Goal: Transaction & Acquisition: Download file/media

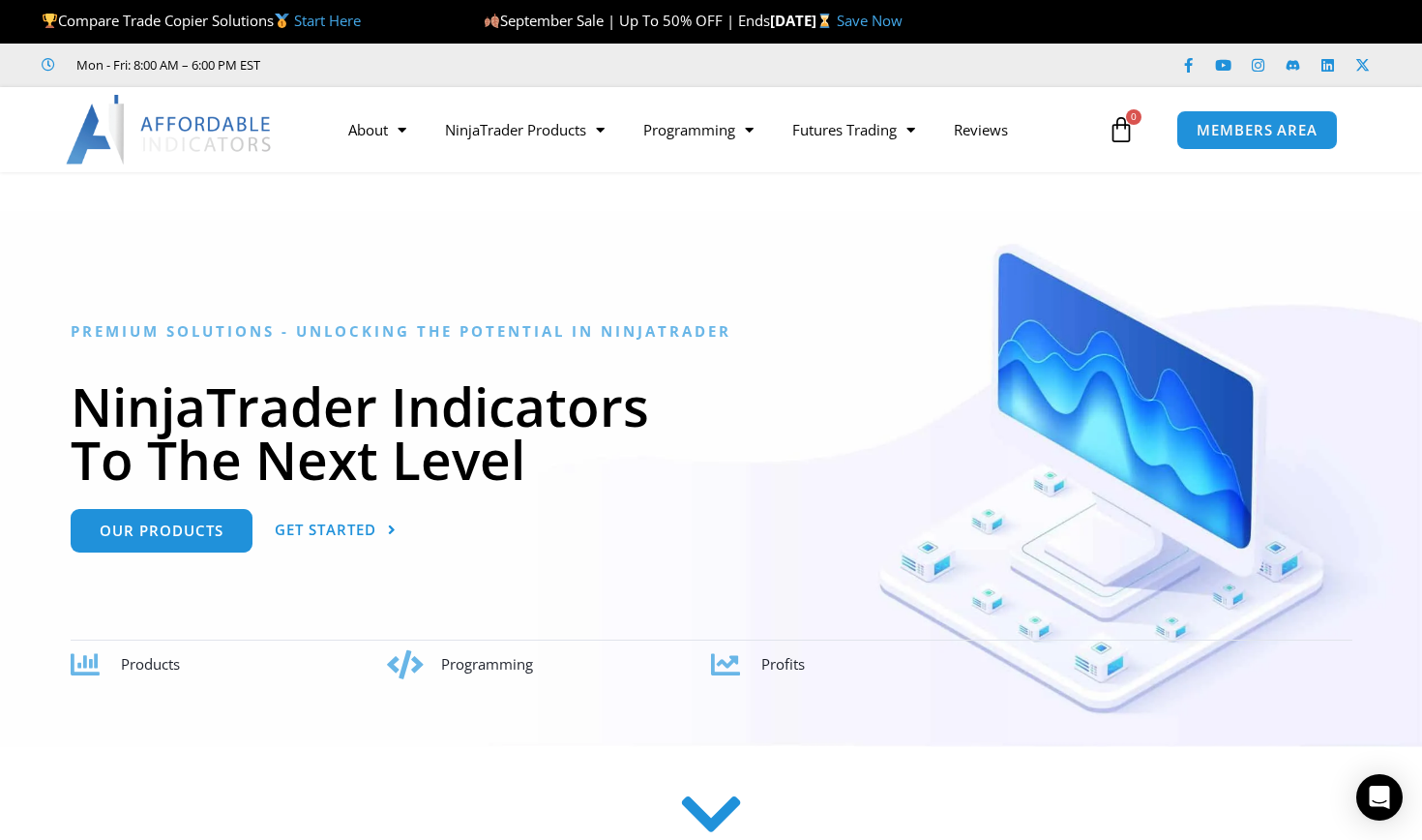
click at [725, 662] on icon at bounding box center [725, 664] width 29 height 29
click at [711, 823] on icon at bounding box center [712, 814] width 69 height 69
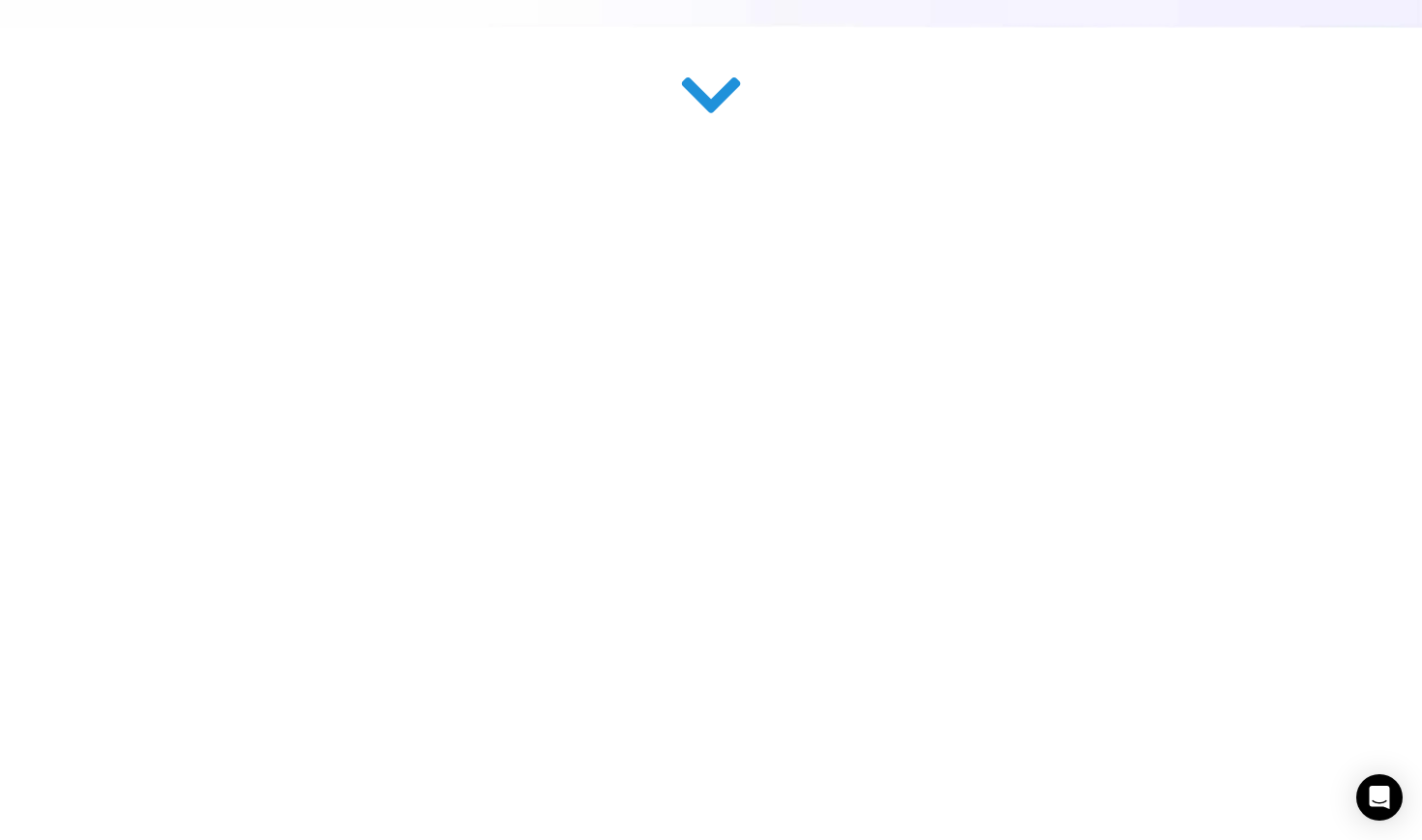
scroll to position [779, 0]
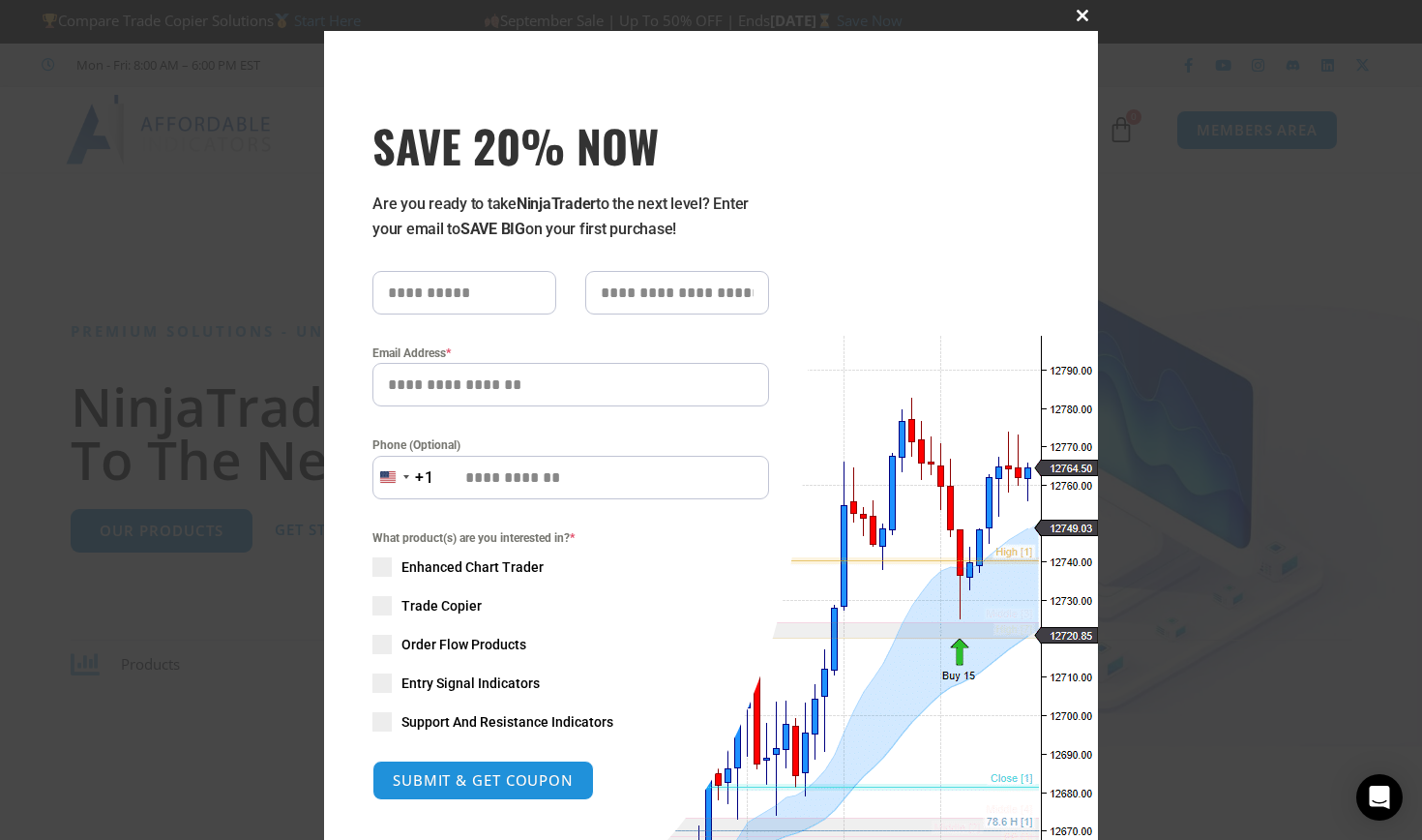
click at [1078, 14] on span at bounding box center [1082, 16] width 31 height 12
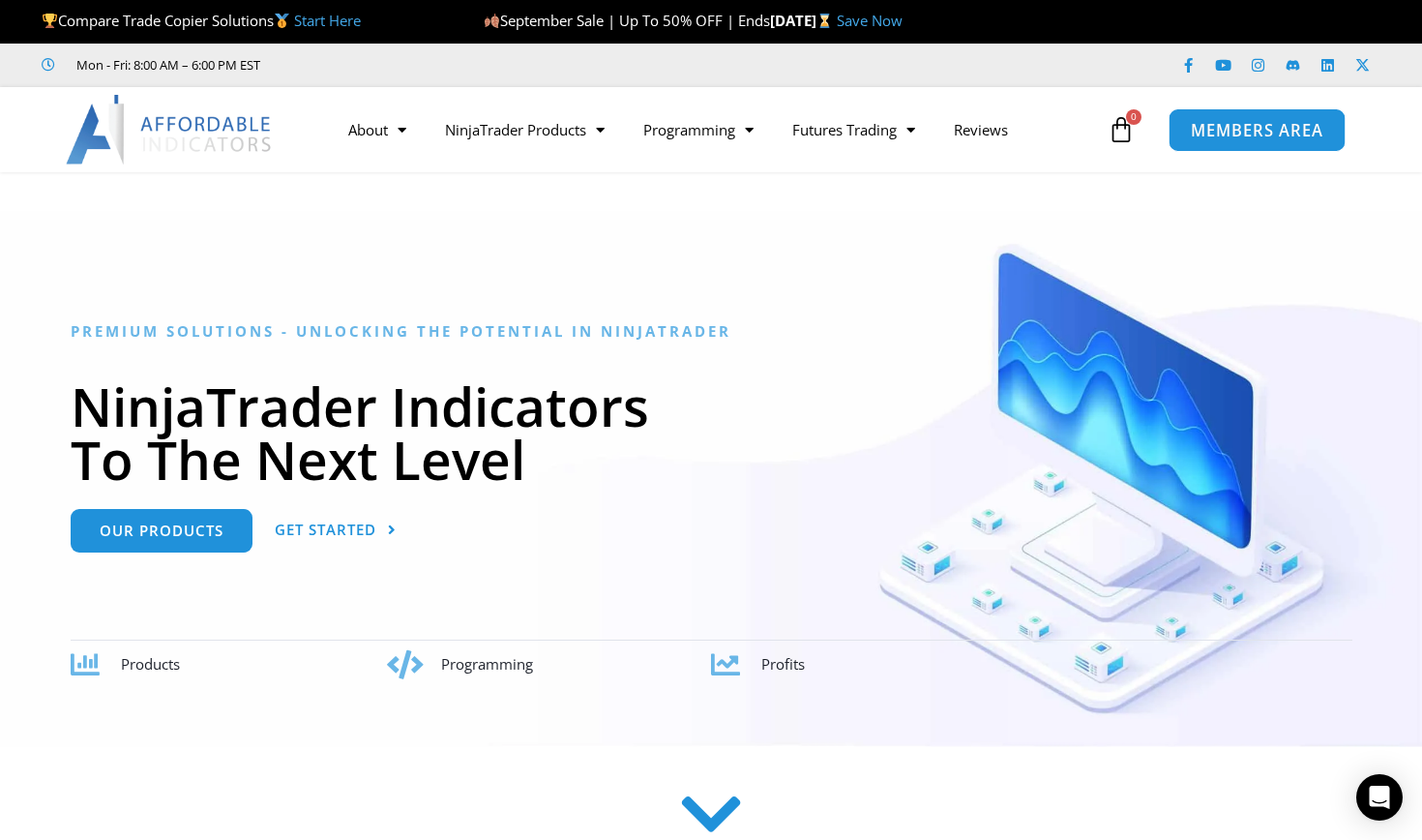
click at [1266, 131] on span "MEMBERS AREA" at bounding box center [1257, 130] width 132 height 17
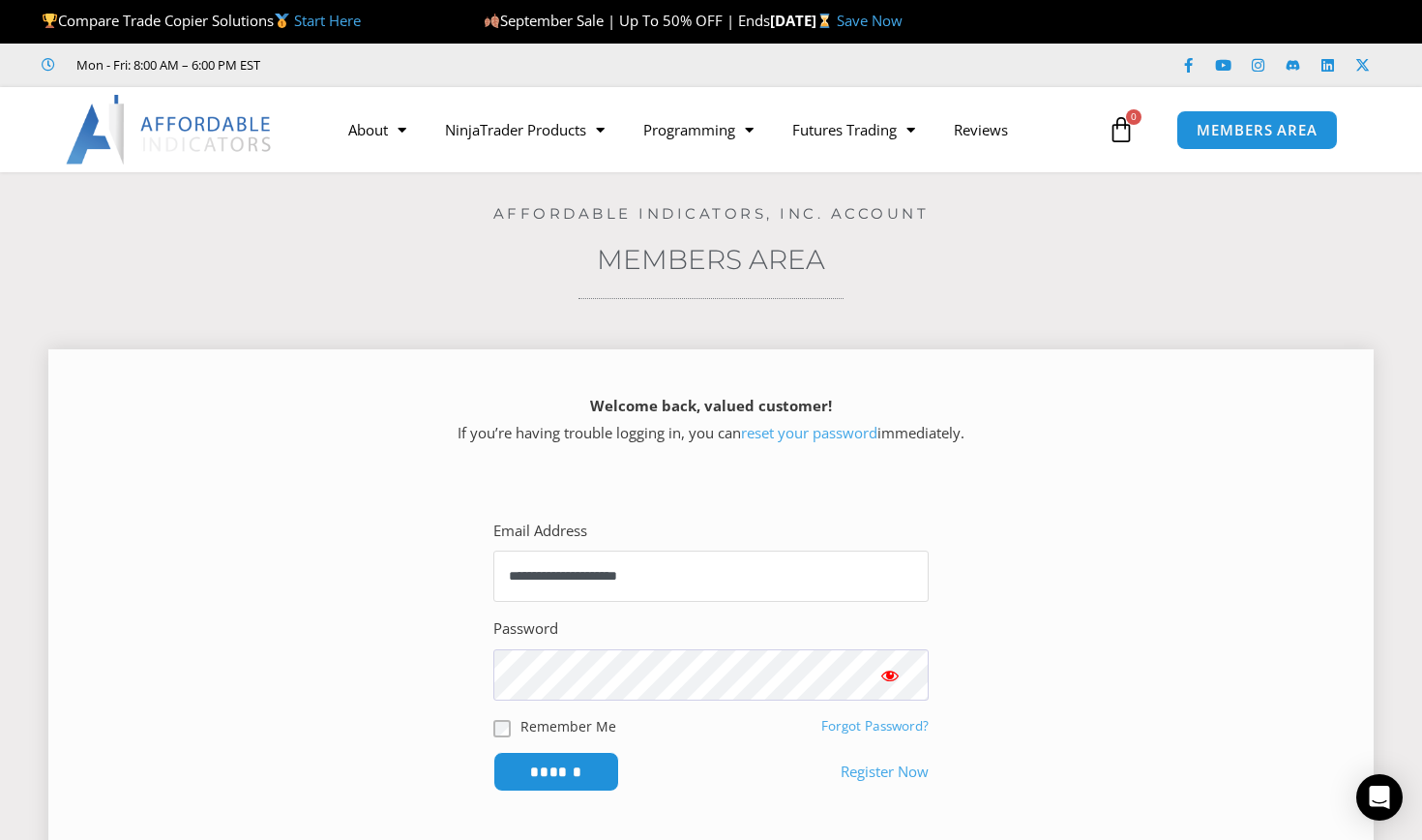
type input "**********"
click at [556, 759] on input "******" at bounding box center [556, 771] width 132 height 41
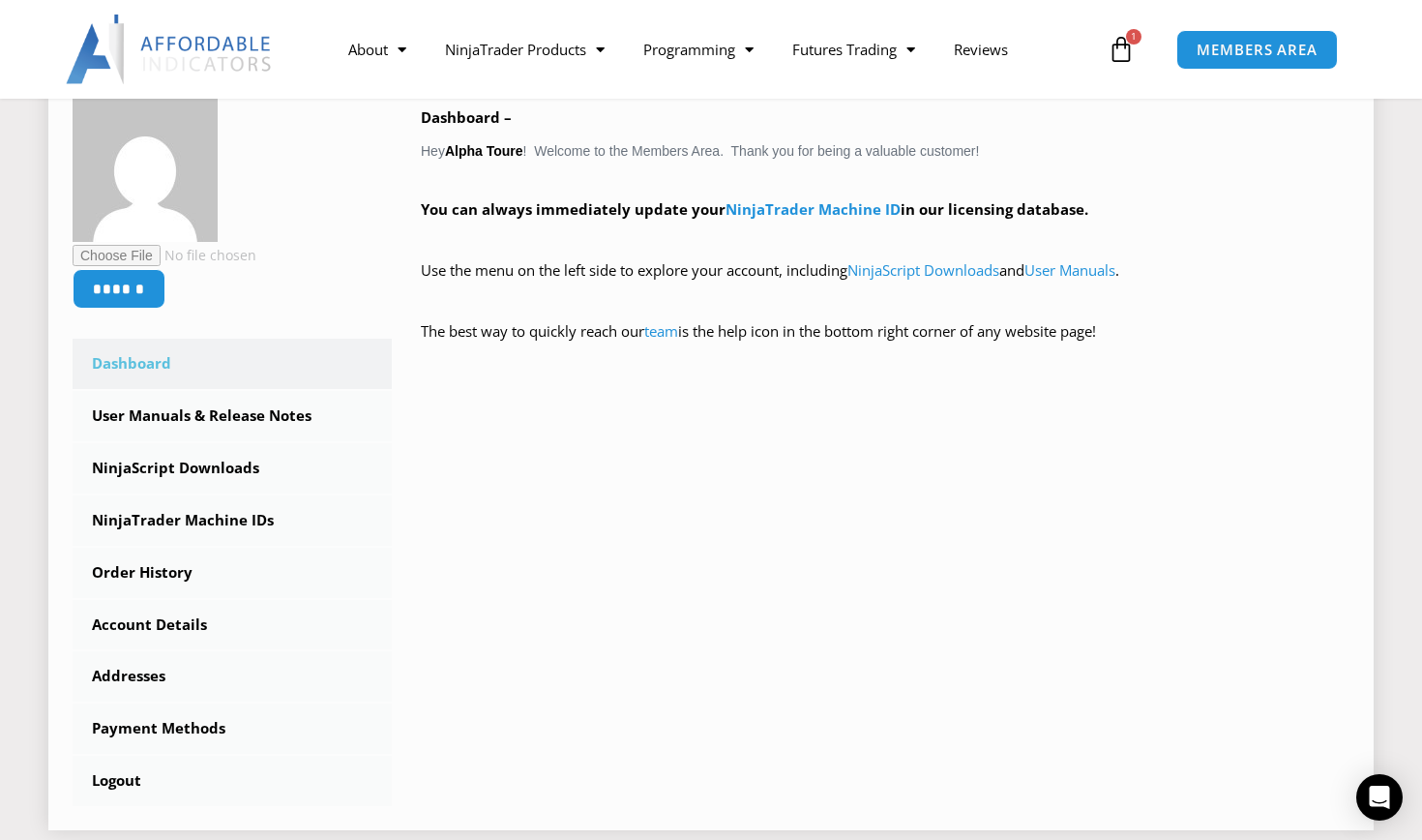
scroll to position [315, 0]
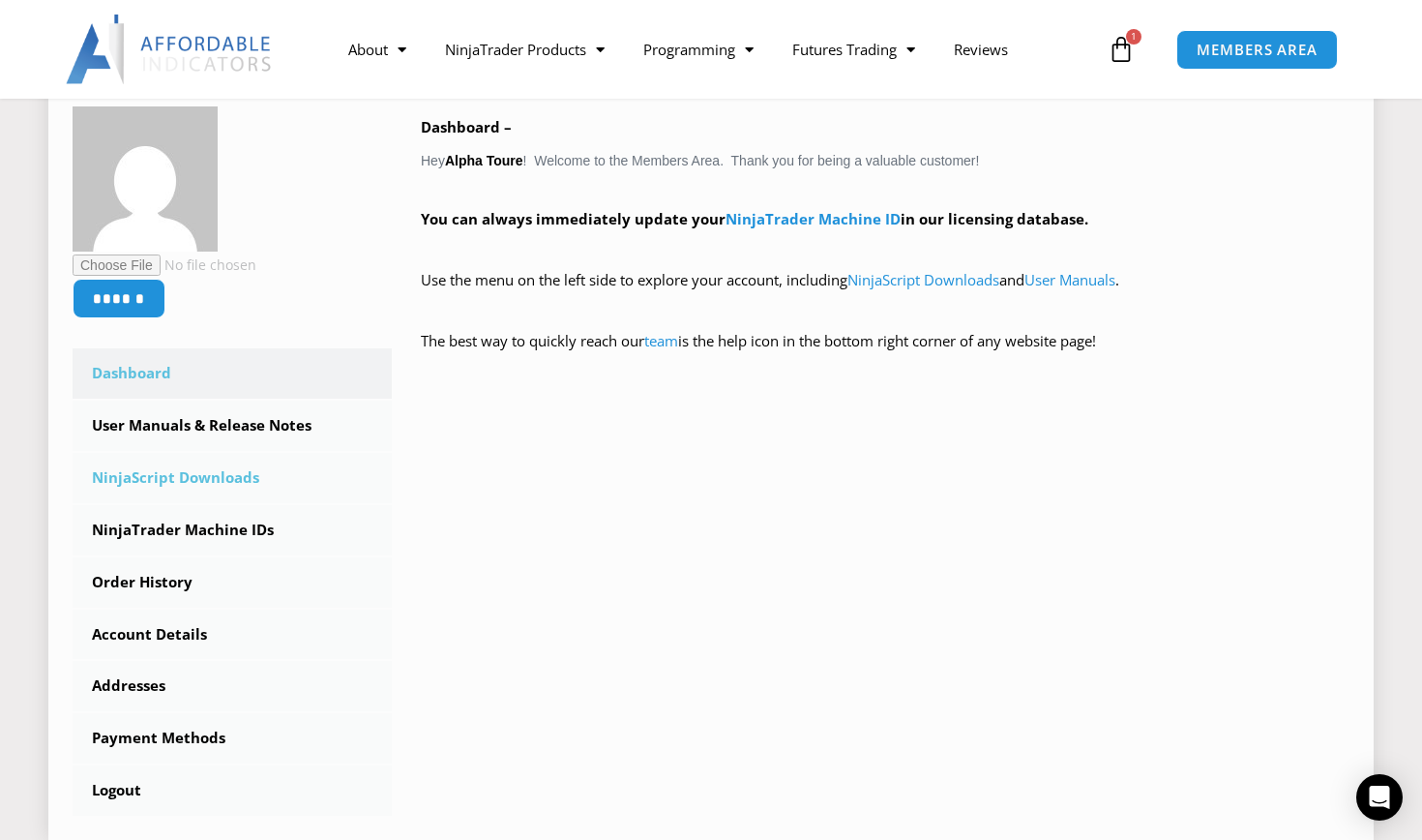
click at [236, 474] on link "NinjaScript Downloads" at bounding box center [233, 477] width 320 height 50
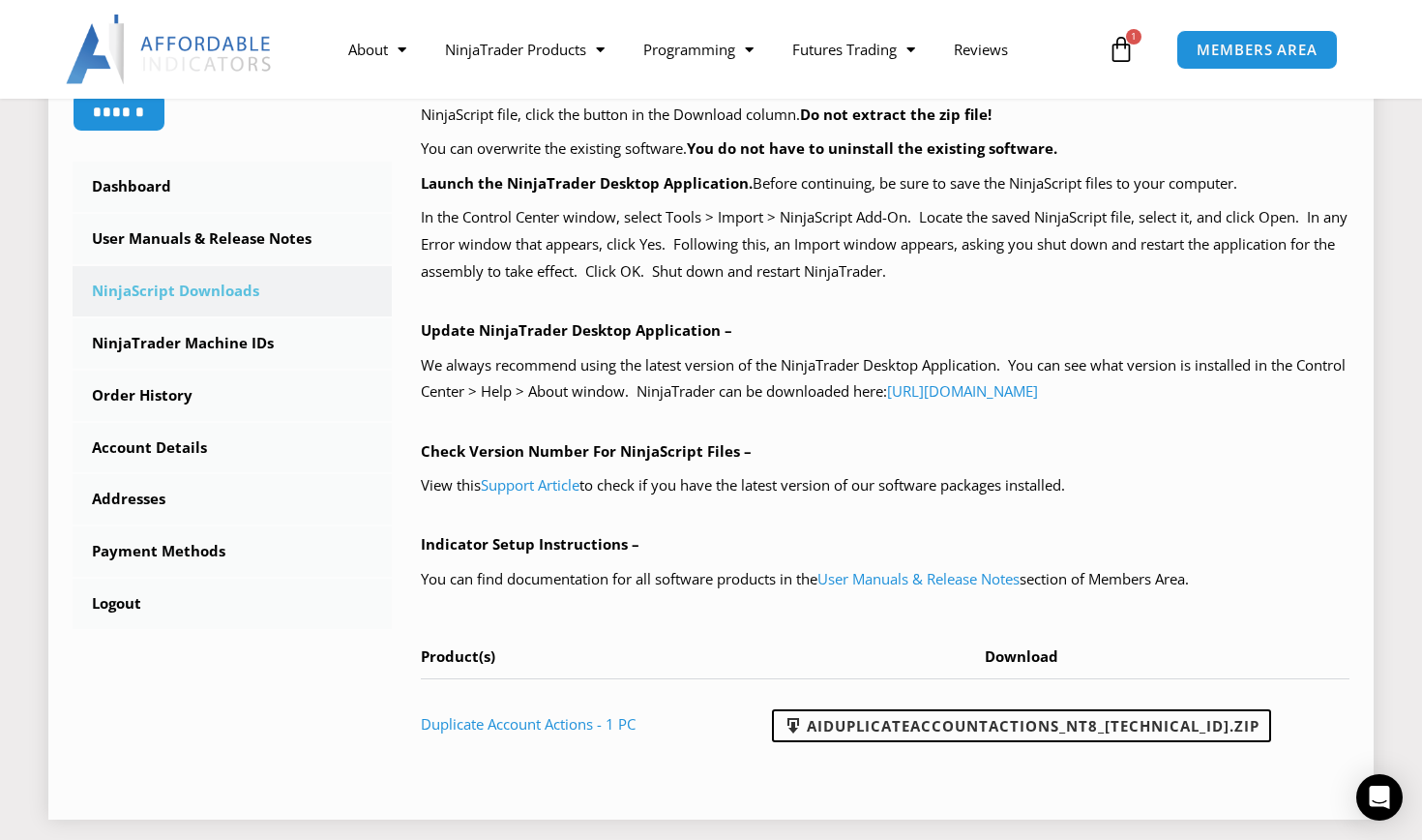
scroll to position [478, 0]
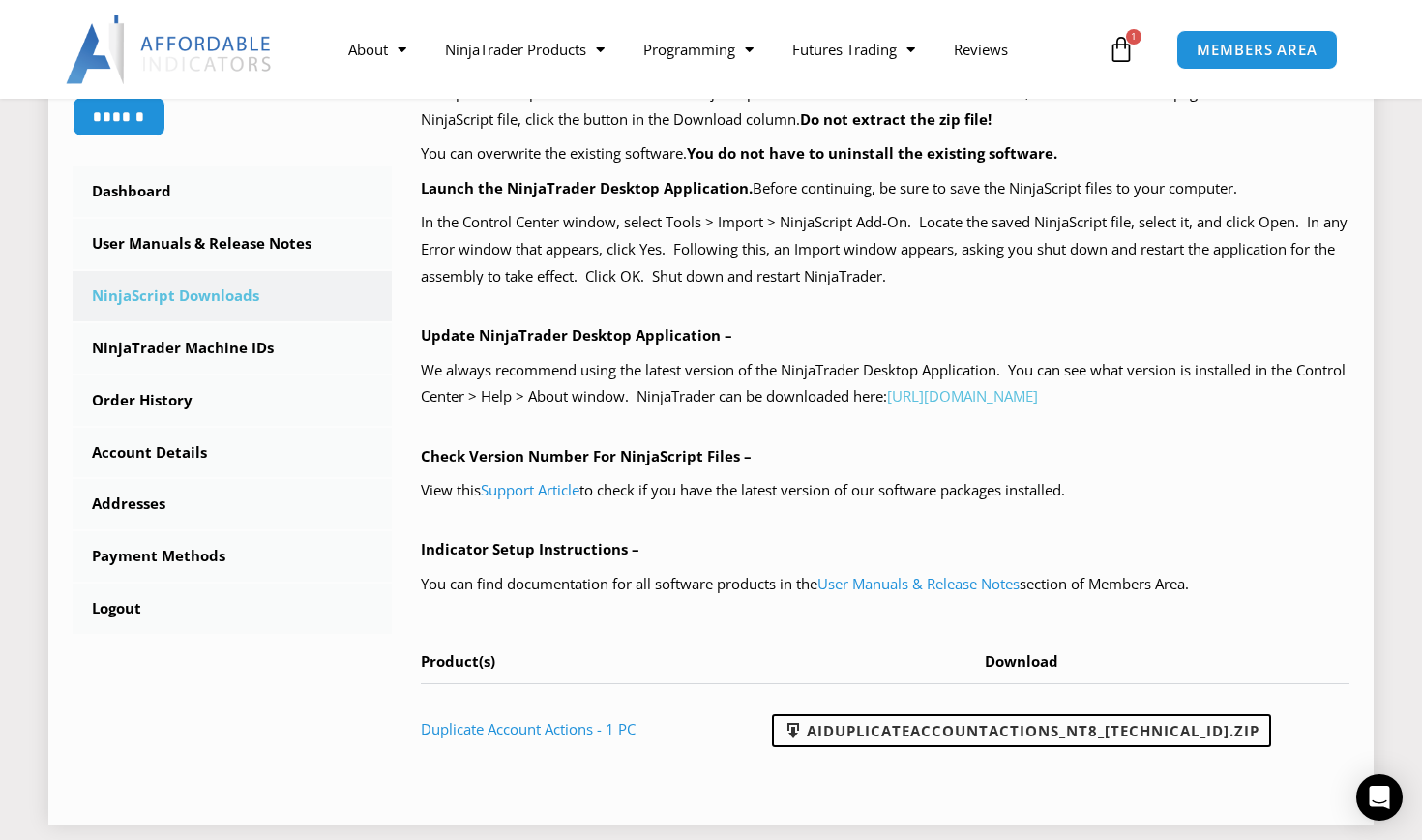
click at [1038, 386] on link "https://account.ninjatrader.com/download" at bounding box center [962, 396] width 151 height 20
